Goal: Check status: Check status

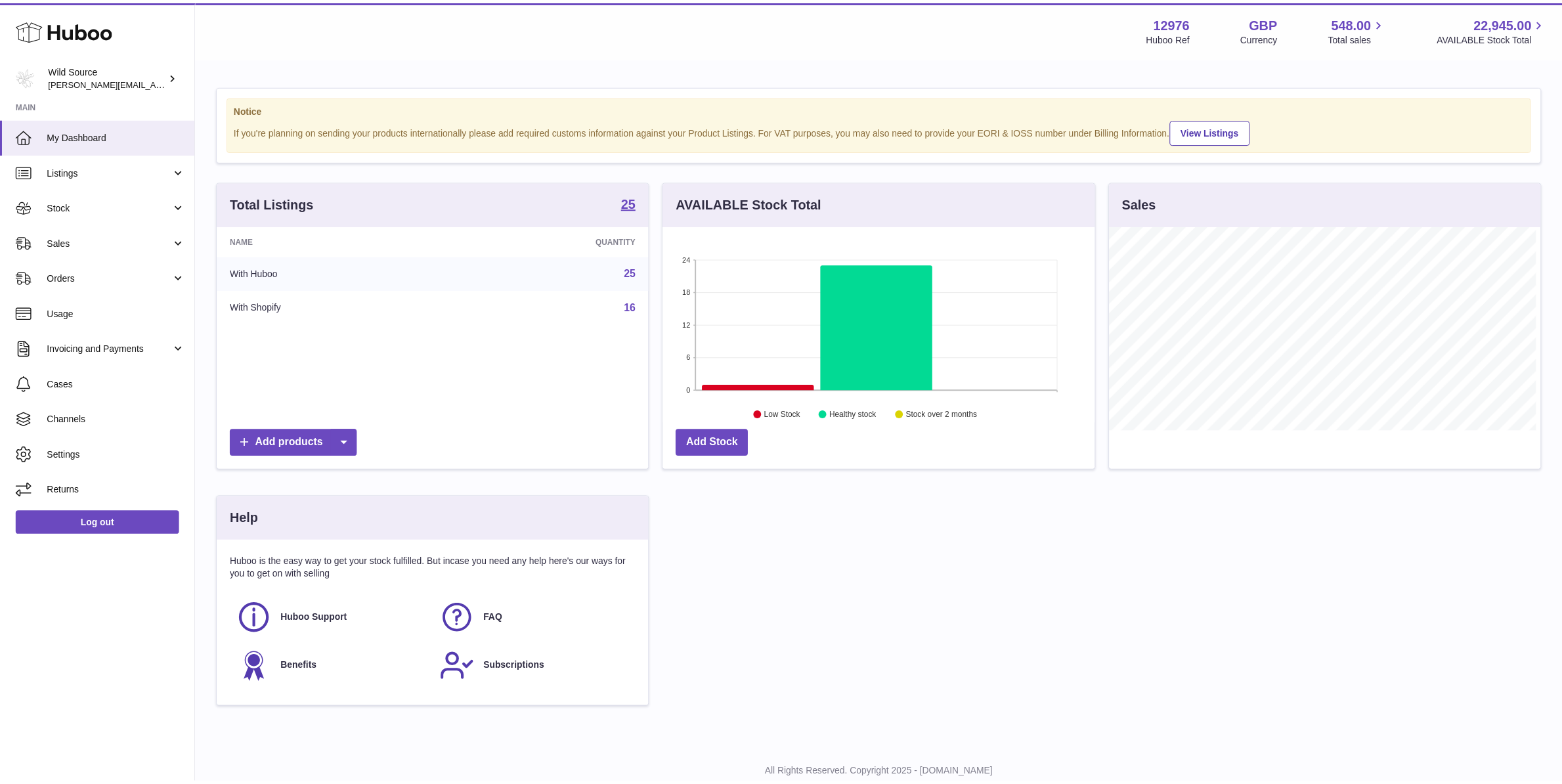
scroll to position [205, 435]
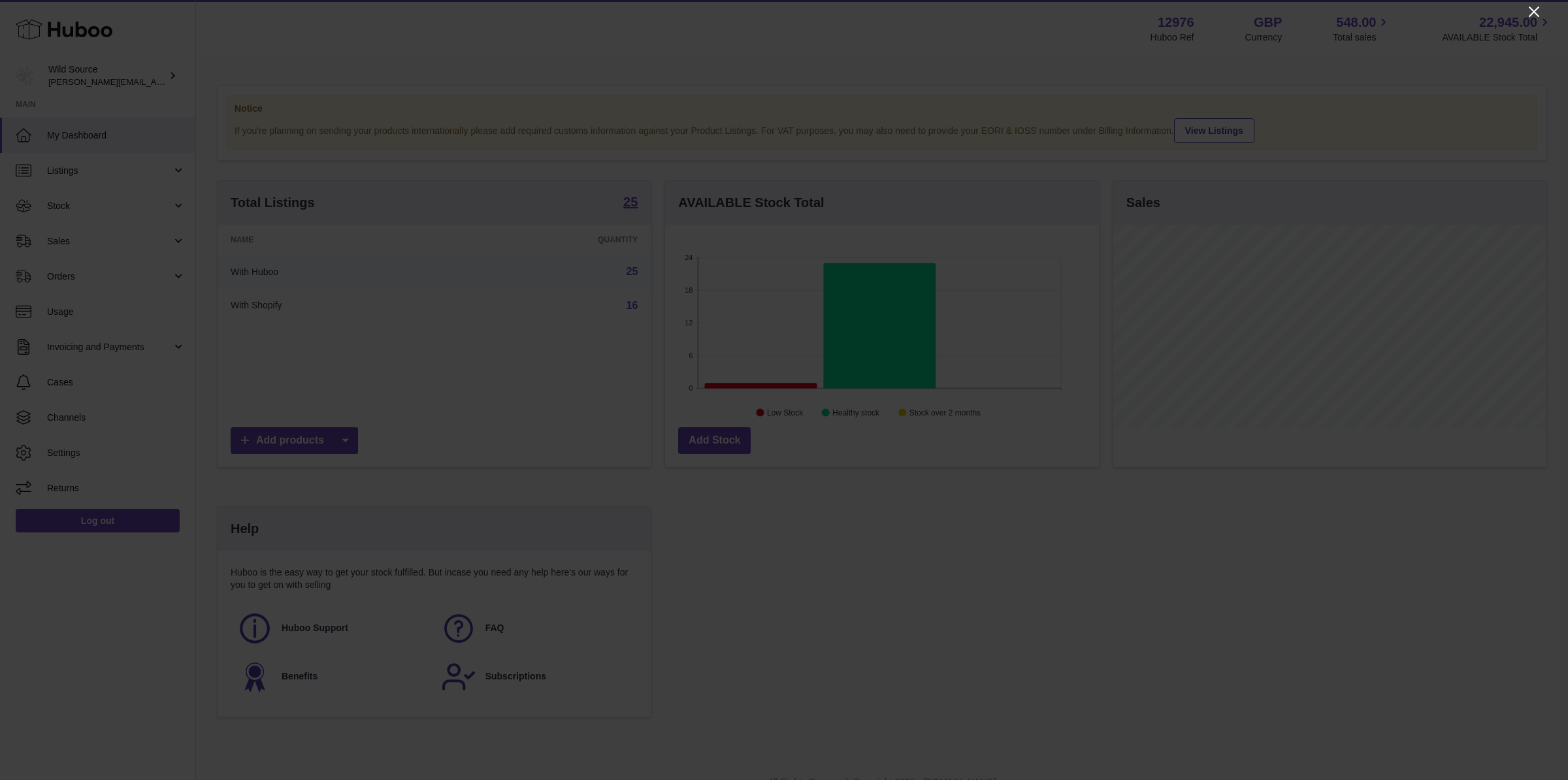
click at [1536, 10] on icon at bounding box center [1534, 11] width 11 height 11
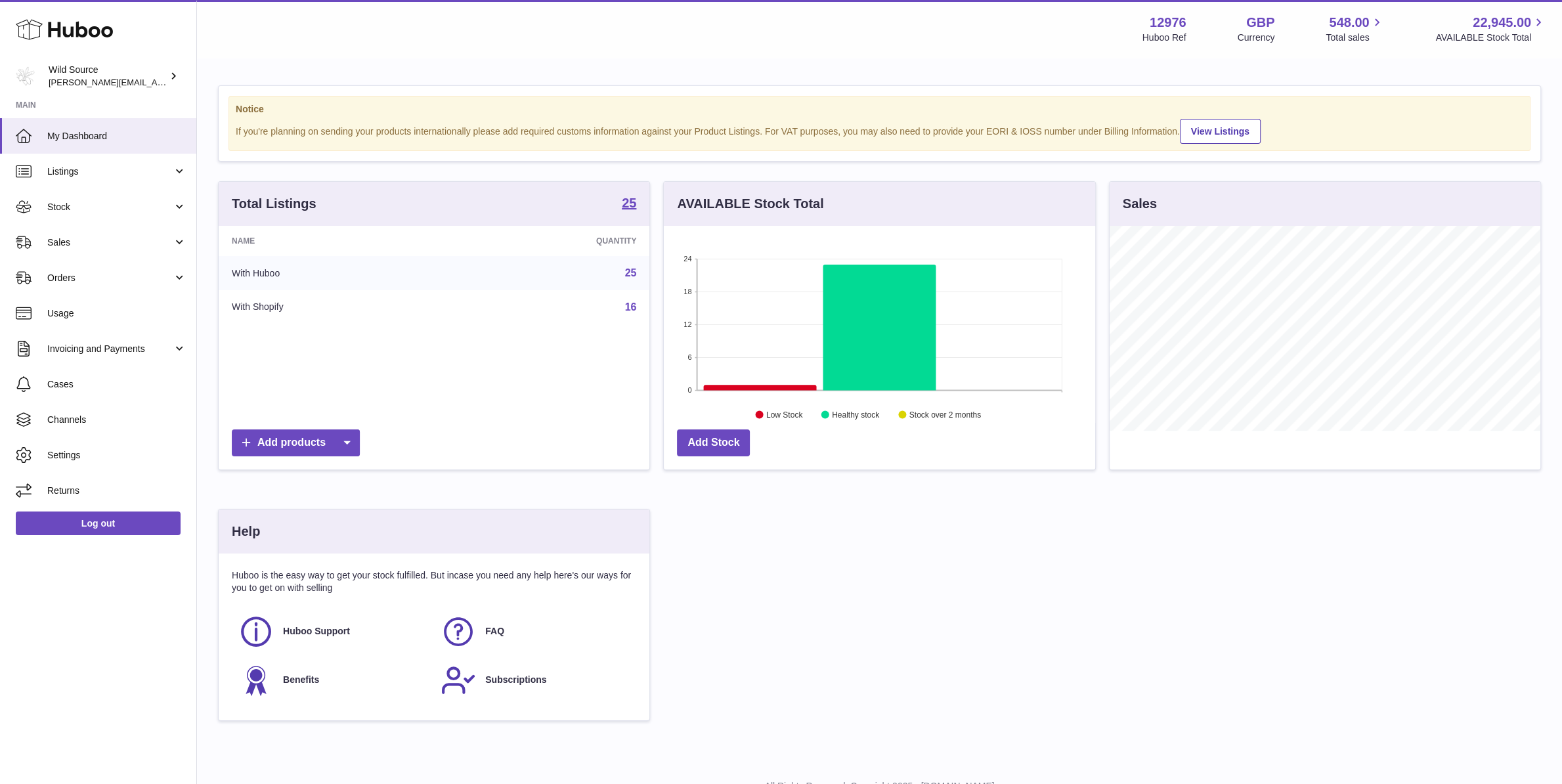
scroll to position [656316, 656267]
click at [94, 205] on span "Stock" at bounding box center [110, 207] width 126 height 12
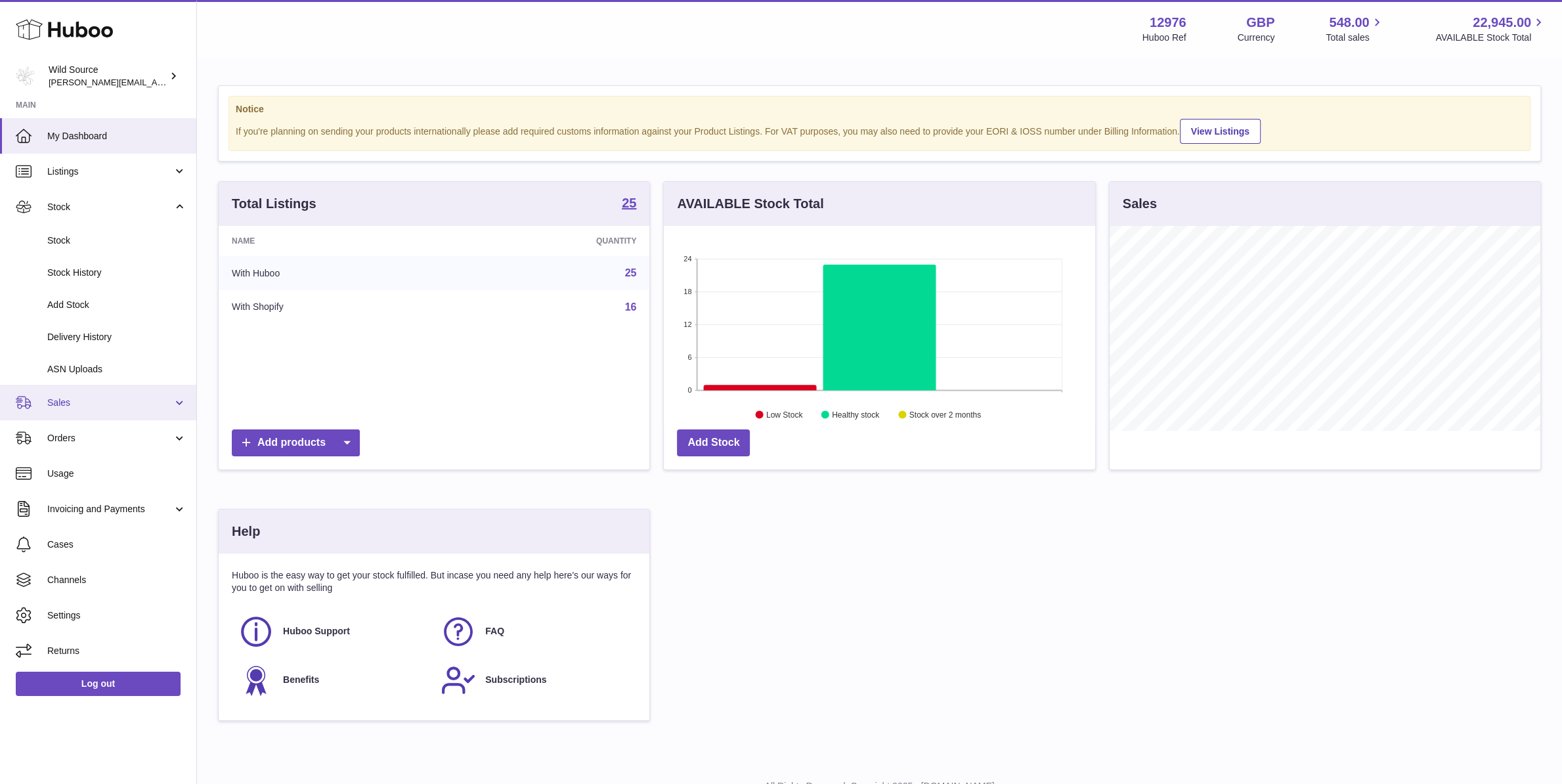
click at [101, 406] on span "Sales" at bounding box center [110, 402] width 126 height 12
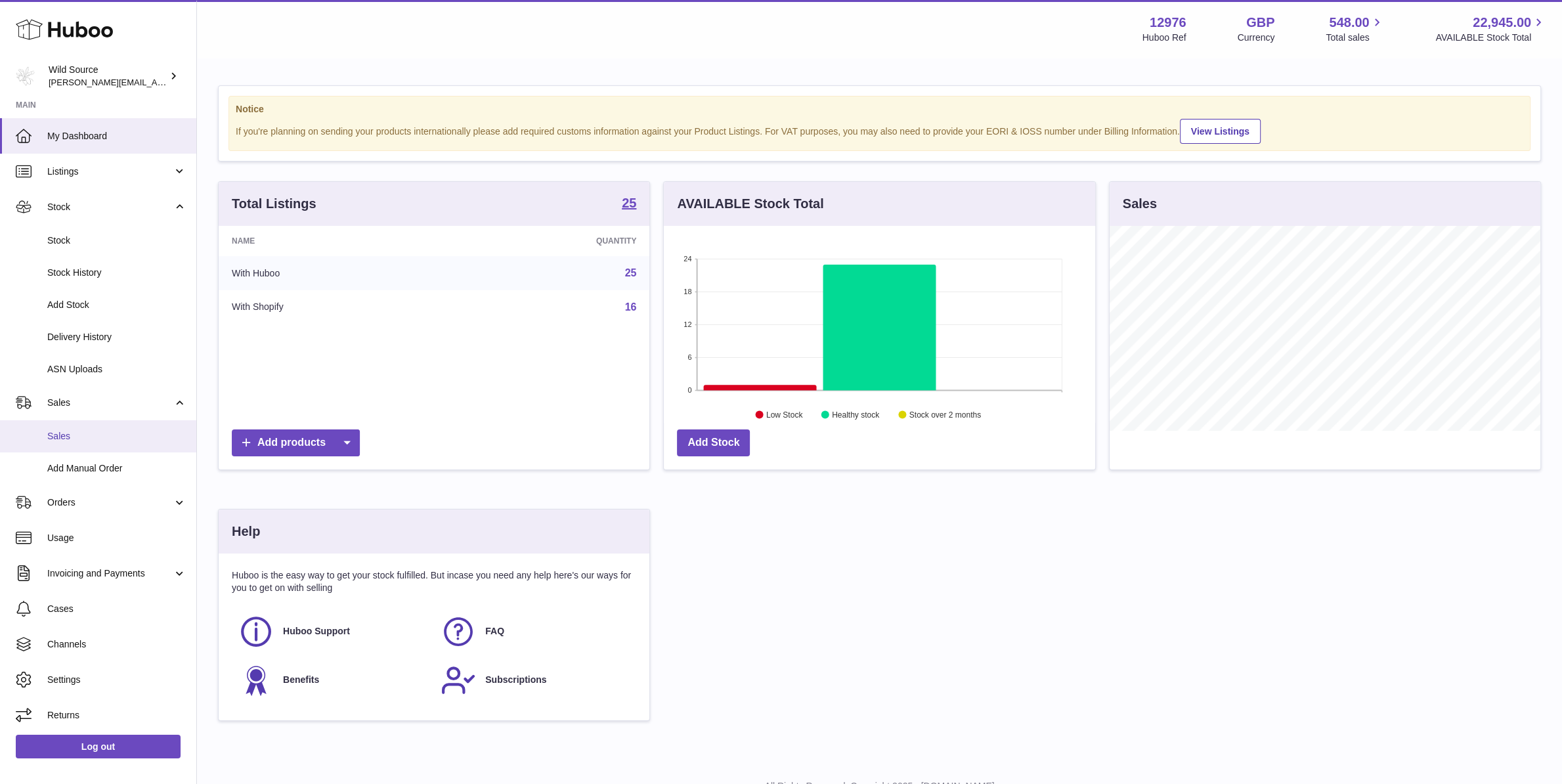
click at [94, 439] on span "Sales" at bounding box center [116, 436] width 139 height 12
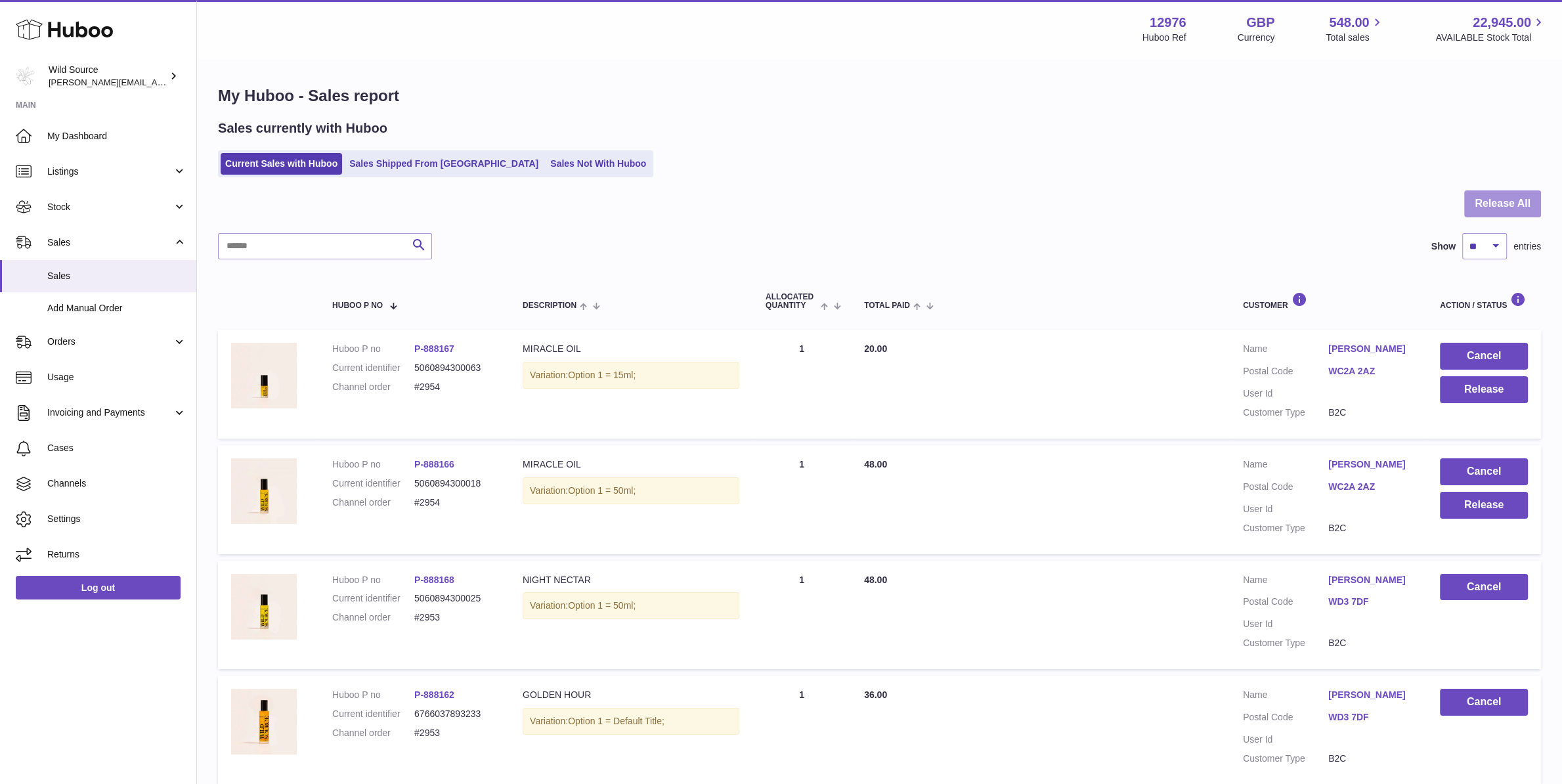
click at [1506, 207] on button "Release All" at bounding box center [1503, 204] width 77 height 27
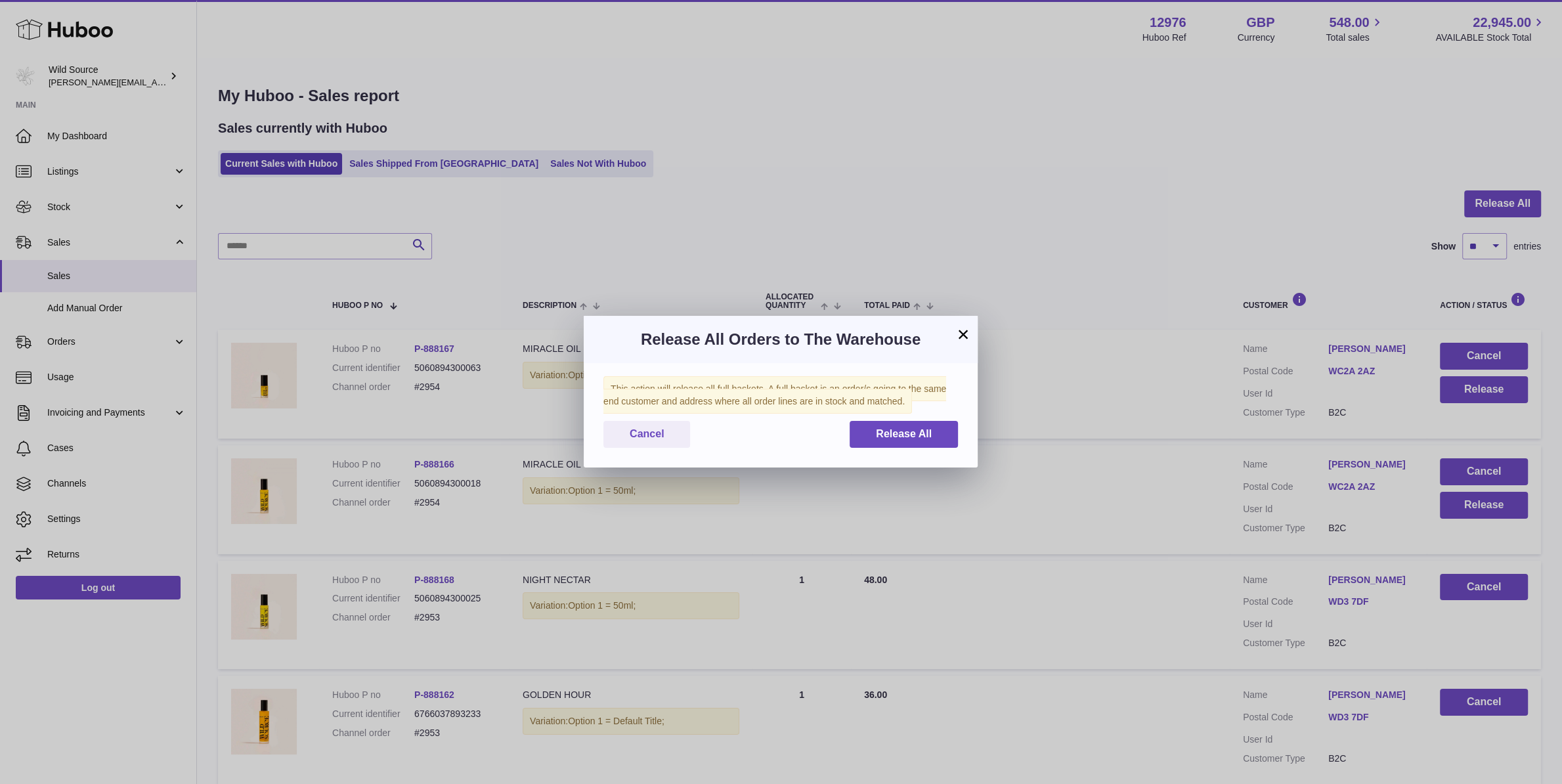
click at [965, 331] on button "×" at bounding box center [963, 334] width 16 height 16
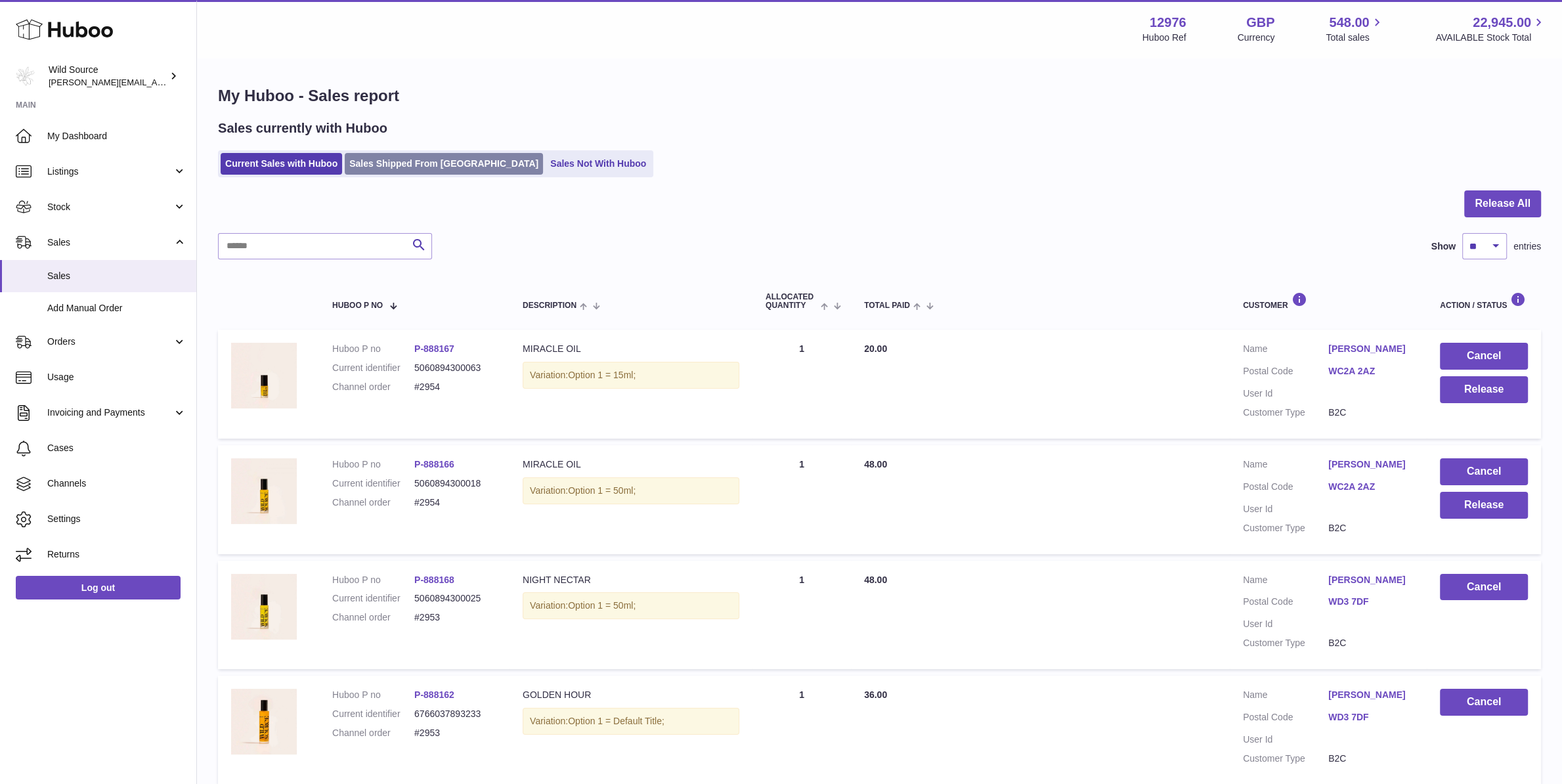
click at [367, 164] on link "Sales Shipped From [GEOGRAPHIC_DATA]" at bounding box center [444, 163] width 198 height 21
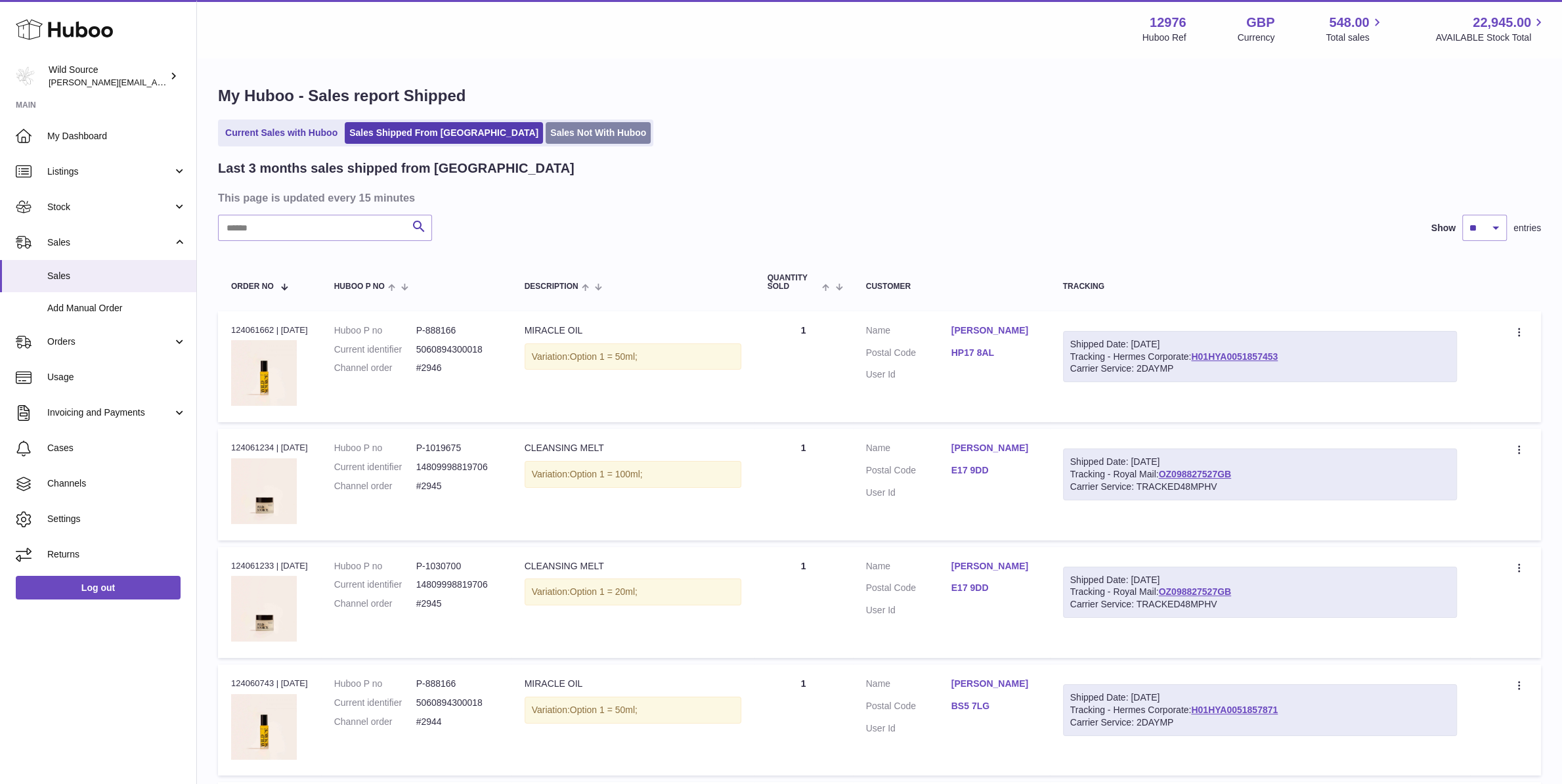
click at [546, 137] on link "Sales Not With Huboo" at bounding box center [598, 133] width 105 height 21
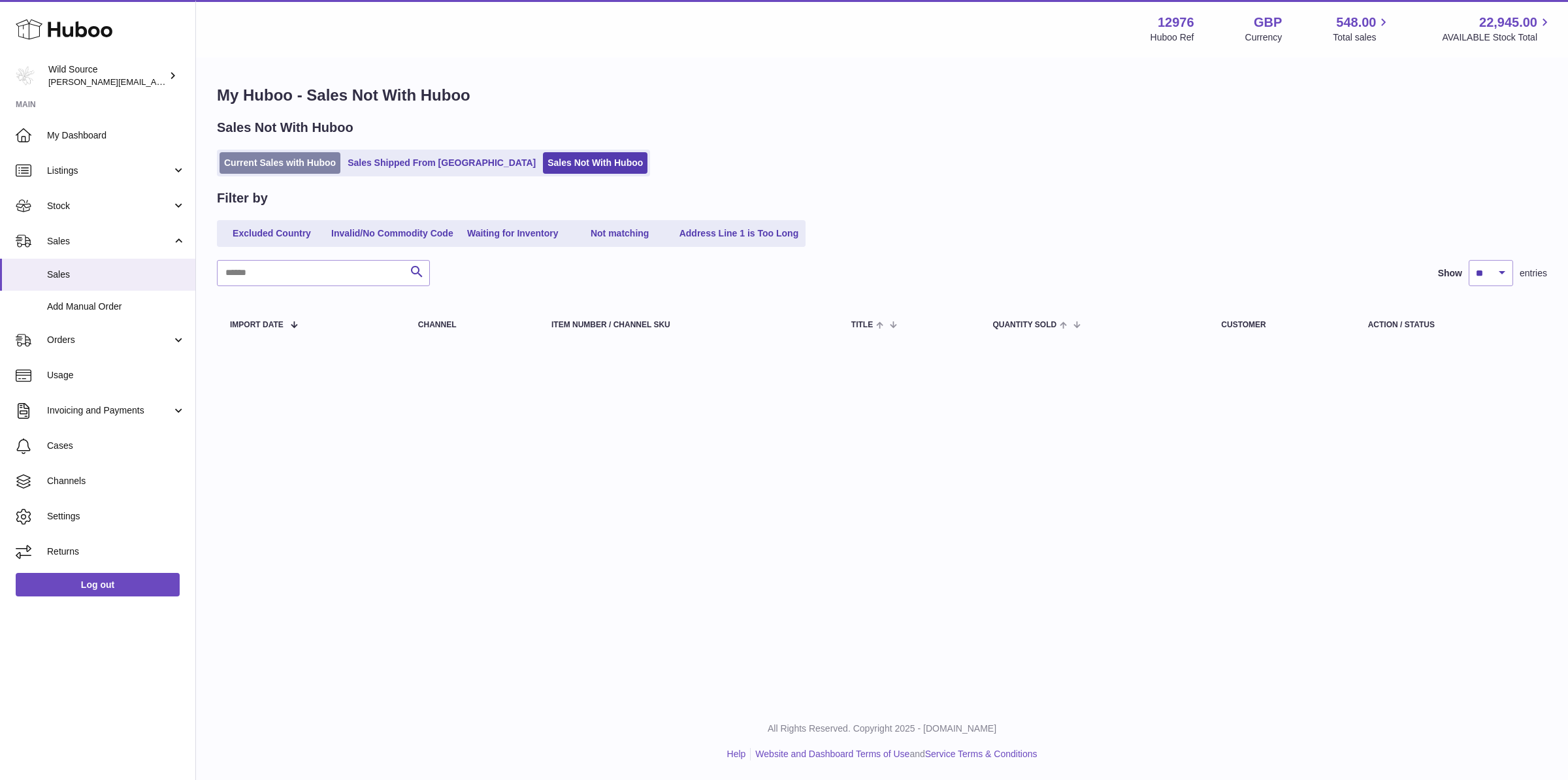
click at [261, 158] on link "Current Sales with Huboo" at bounding box center [280, 163] width 121 height 21
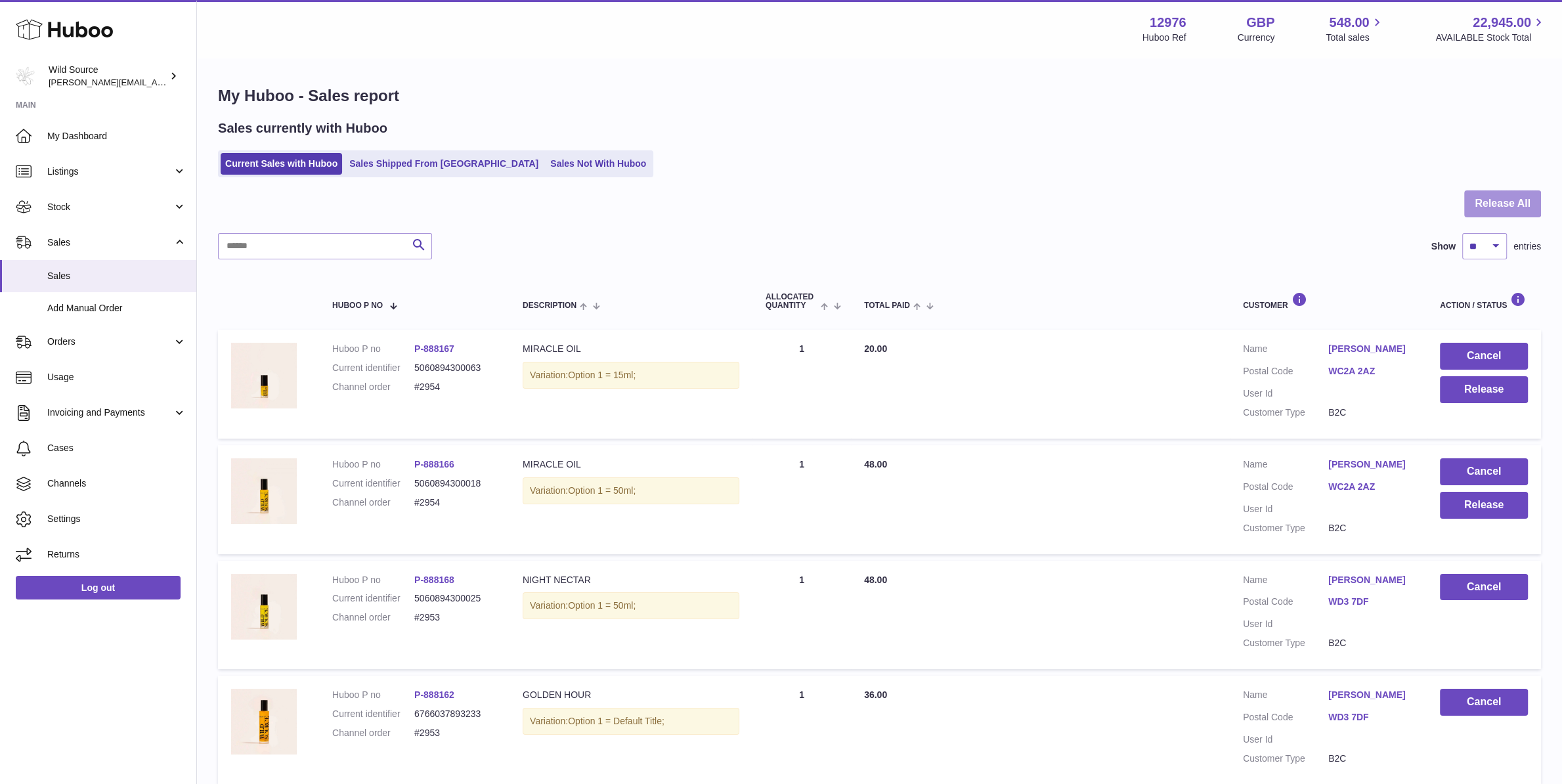
click at [1497, 198] on button "Release All" at bounding box center [1503, 204] width 77 height 27
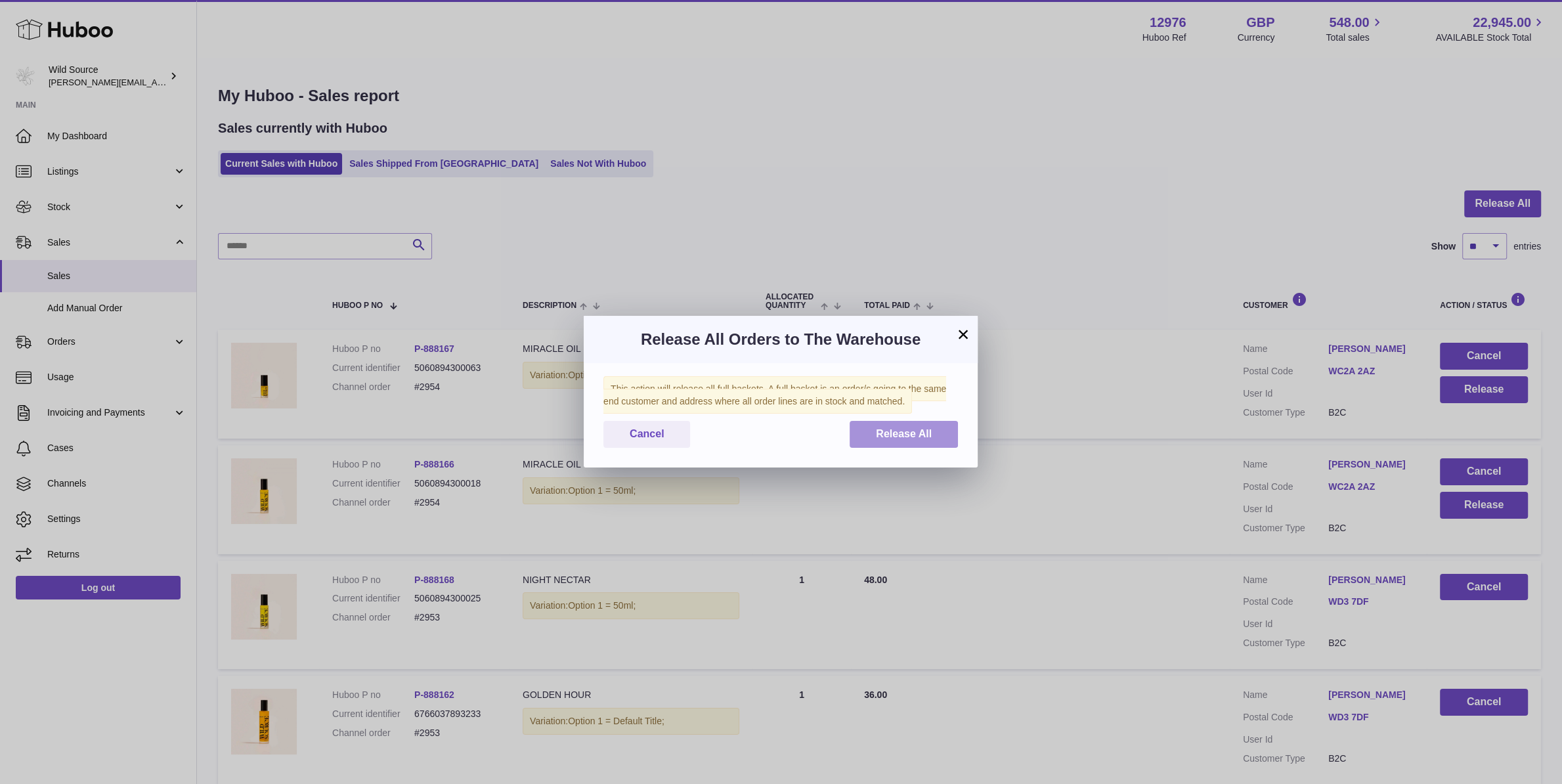
click at [906, 433] on span "Release All" at bounding box center [904, 434] width 56 height 11
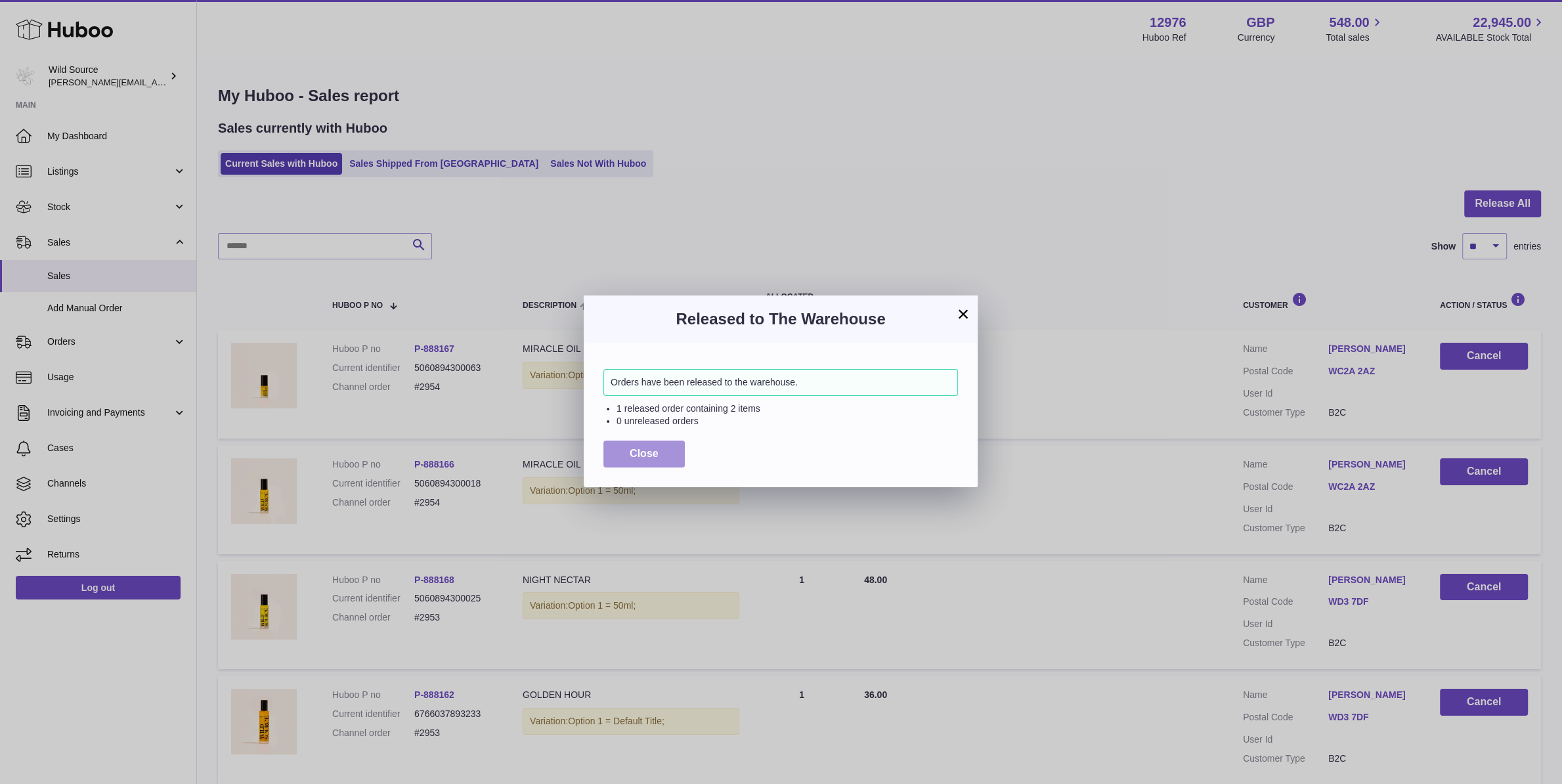
click at [652, 455] on span "Close" at bounding box center [644, 454] width 29 height 11
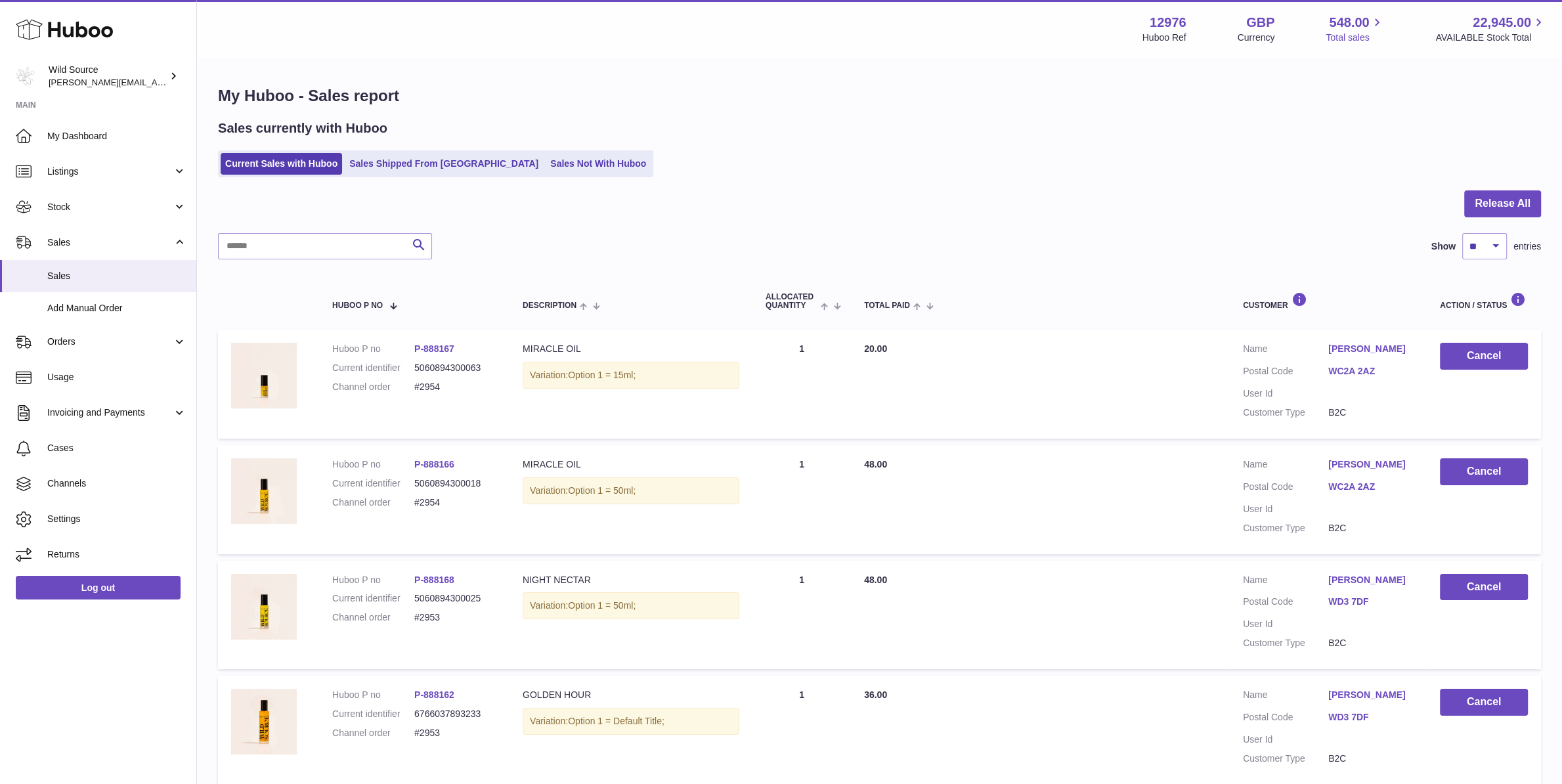
click at [1355, 25] on span "548.00" at bounding box center [1349, 22] width 40 height 18
click at [83, 133] on span "My Dashboard" at bounding box center [116, 136] width 139 height 12
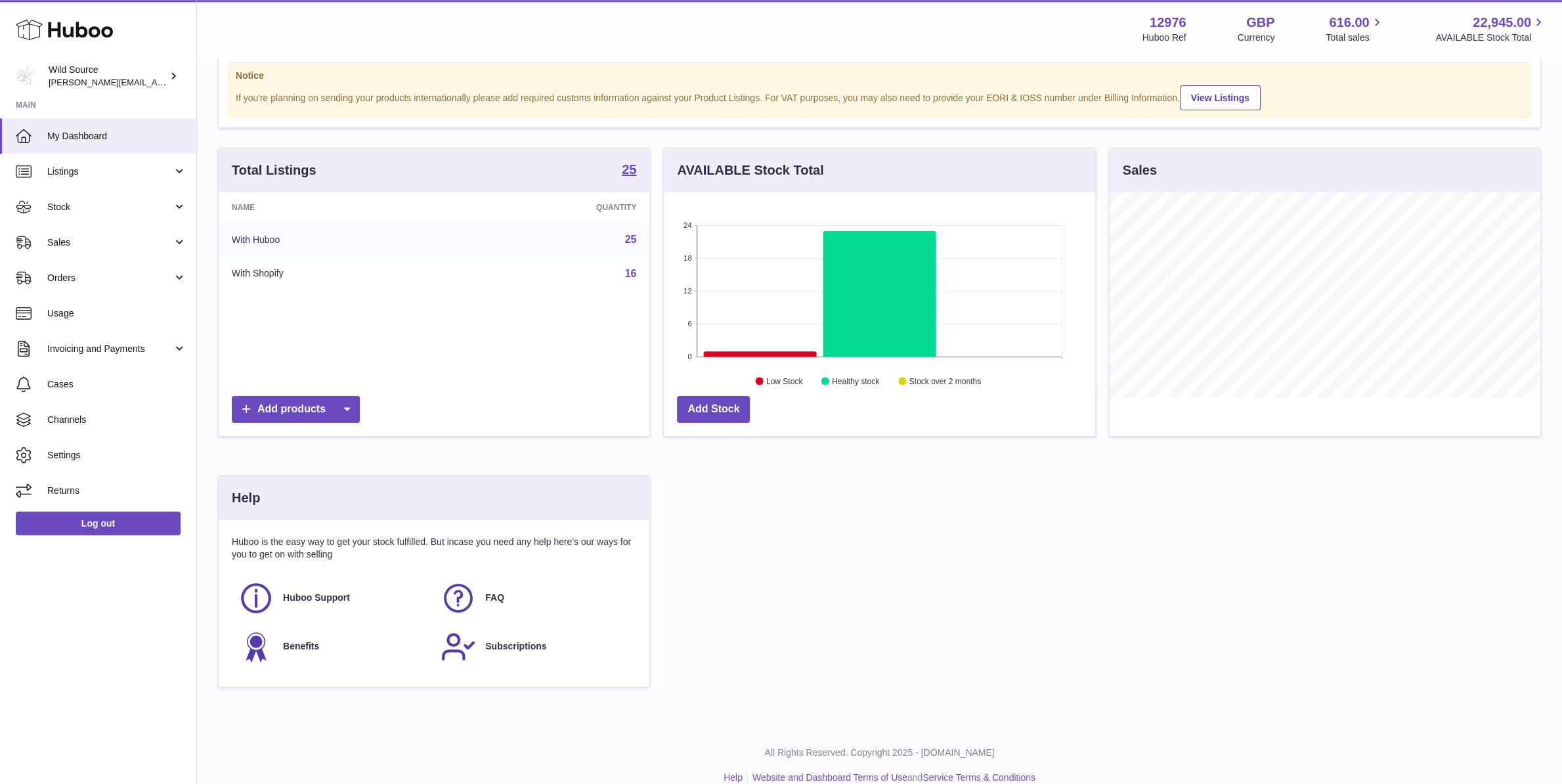
scroll to position [55, 0]
